Goal: Information Seeking & Learning: Learn about a topic

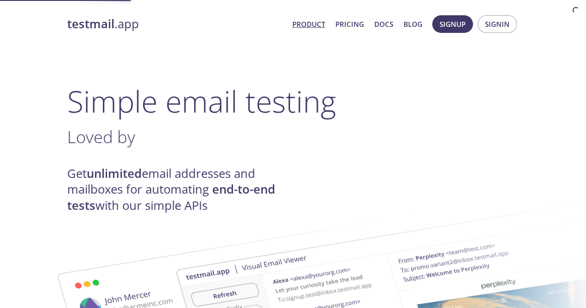
drag, startPoint x: 0, startPoint y: 0, endPoint x: 346, endPoint y: 23, distance: 346.5
click at [325, 23] on link "Product" at bounding box center [308, 24] width 33 height 12
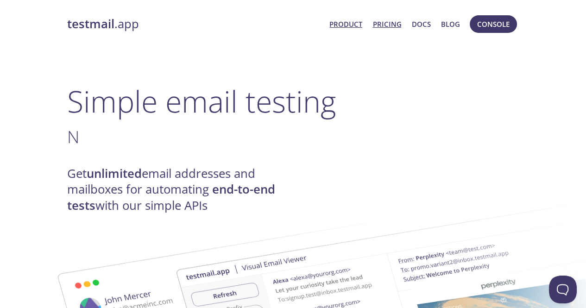
click at [383, 28] on link "Pricing" at bounding box center [387, 24] width 29 height 12
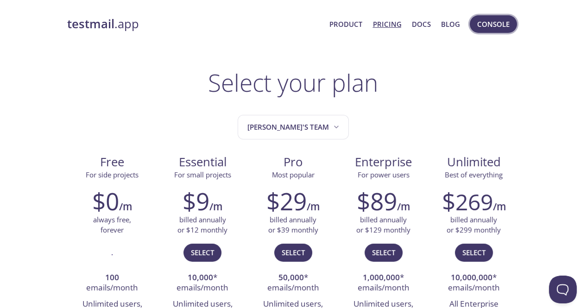
click at [512, 23] on button "Console" at bounding box center [493, 24] width 47 height 18
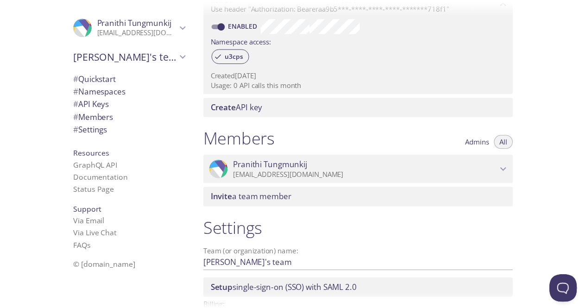
scroll to position [350, 0]
